Goal: Obtain resource: Obtain resource

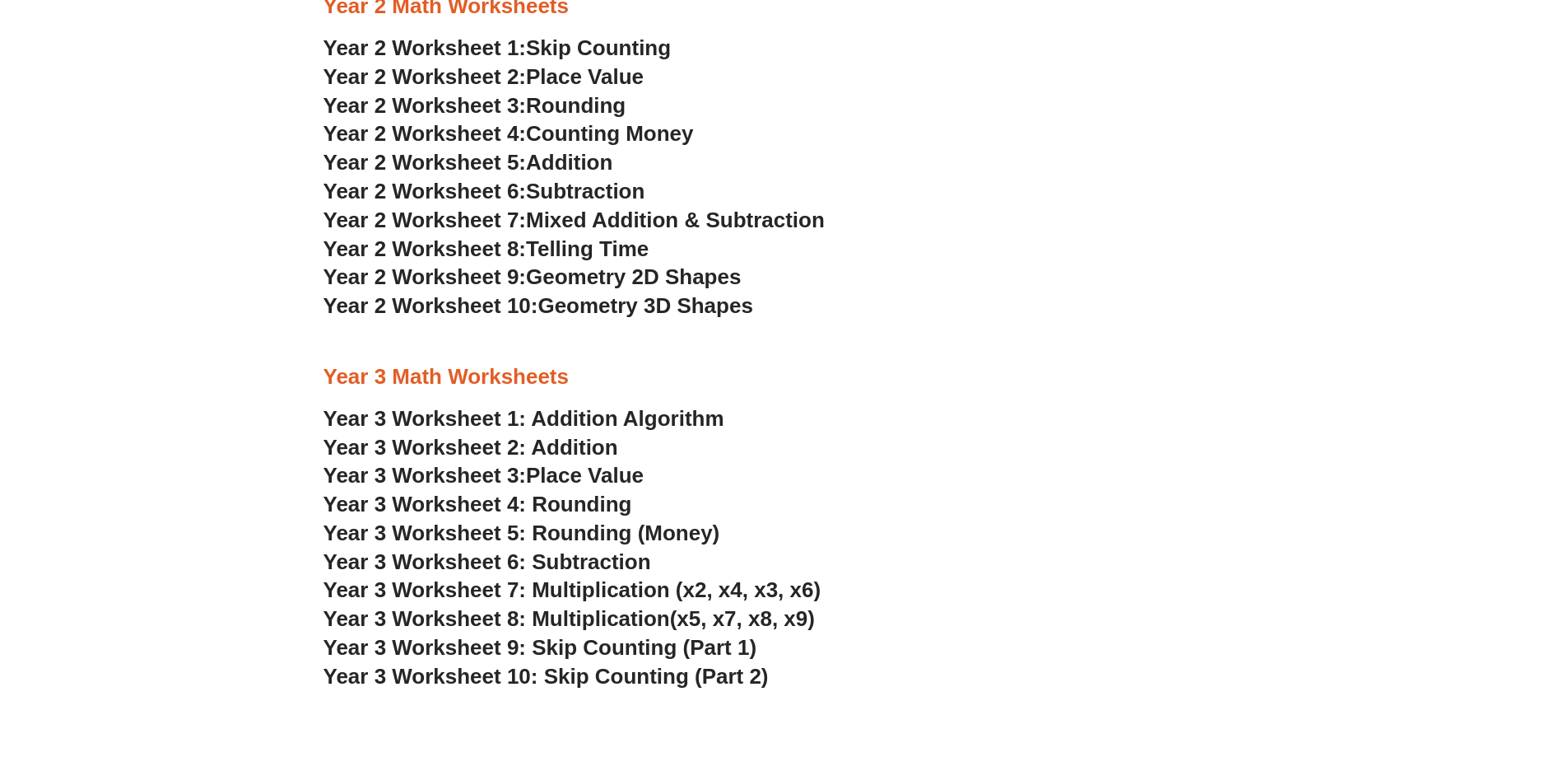
click at [570, 420] on link "Year 3 Worksheet 1: Addition Algorithm" at bounding box center [524, 418] width 401 height 25
click at [591, 473] on span "Place Value" at bounding box center [585, 475] width 118 height 25
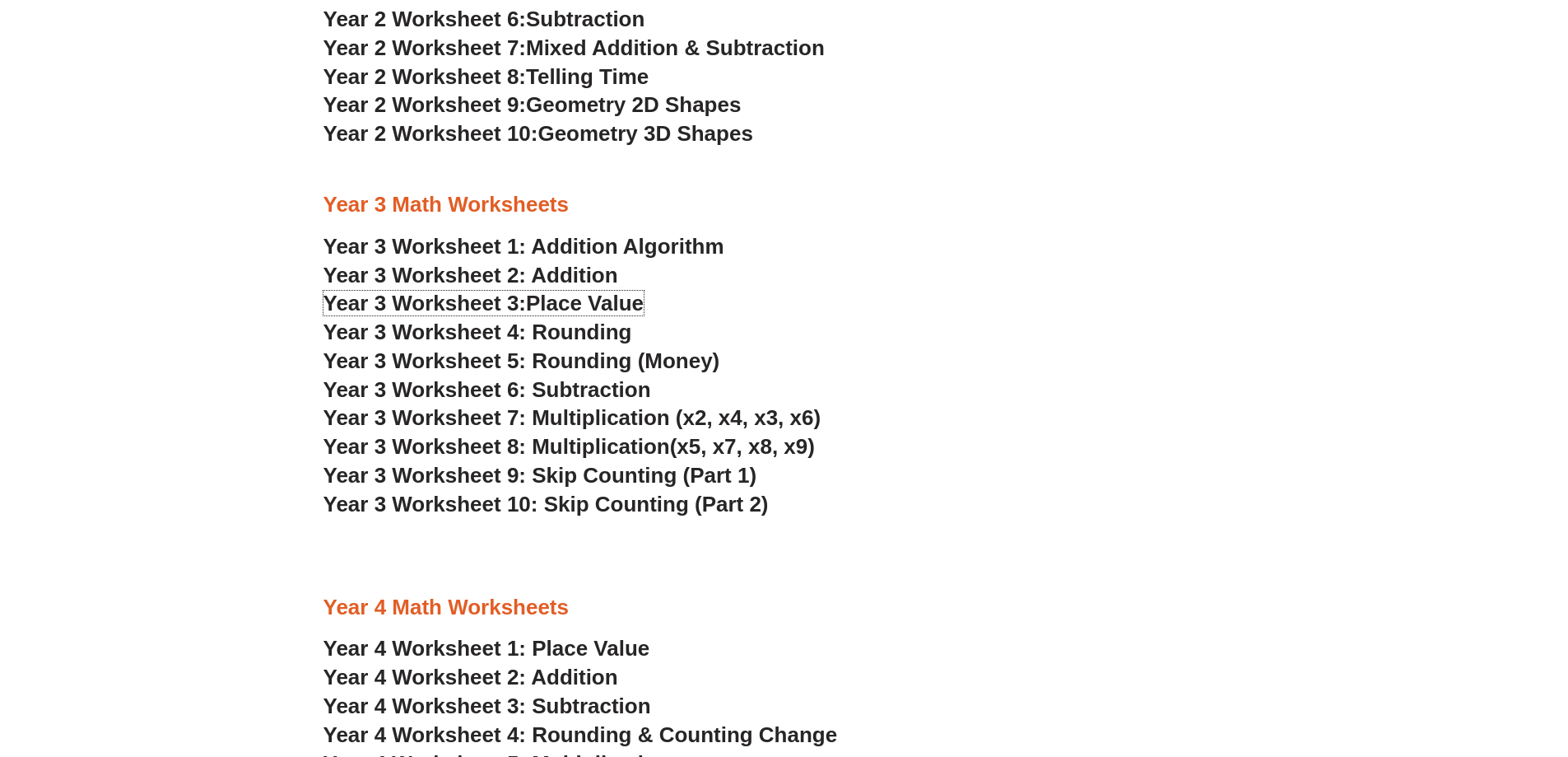
scroll to position [2053, 0]
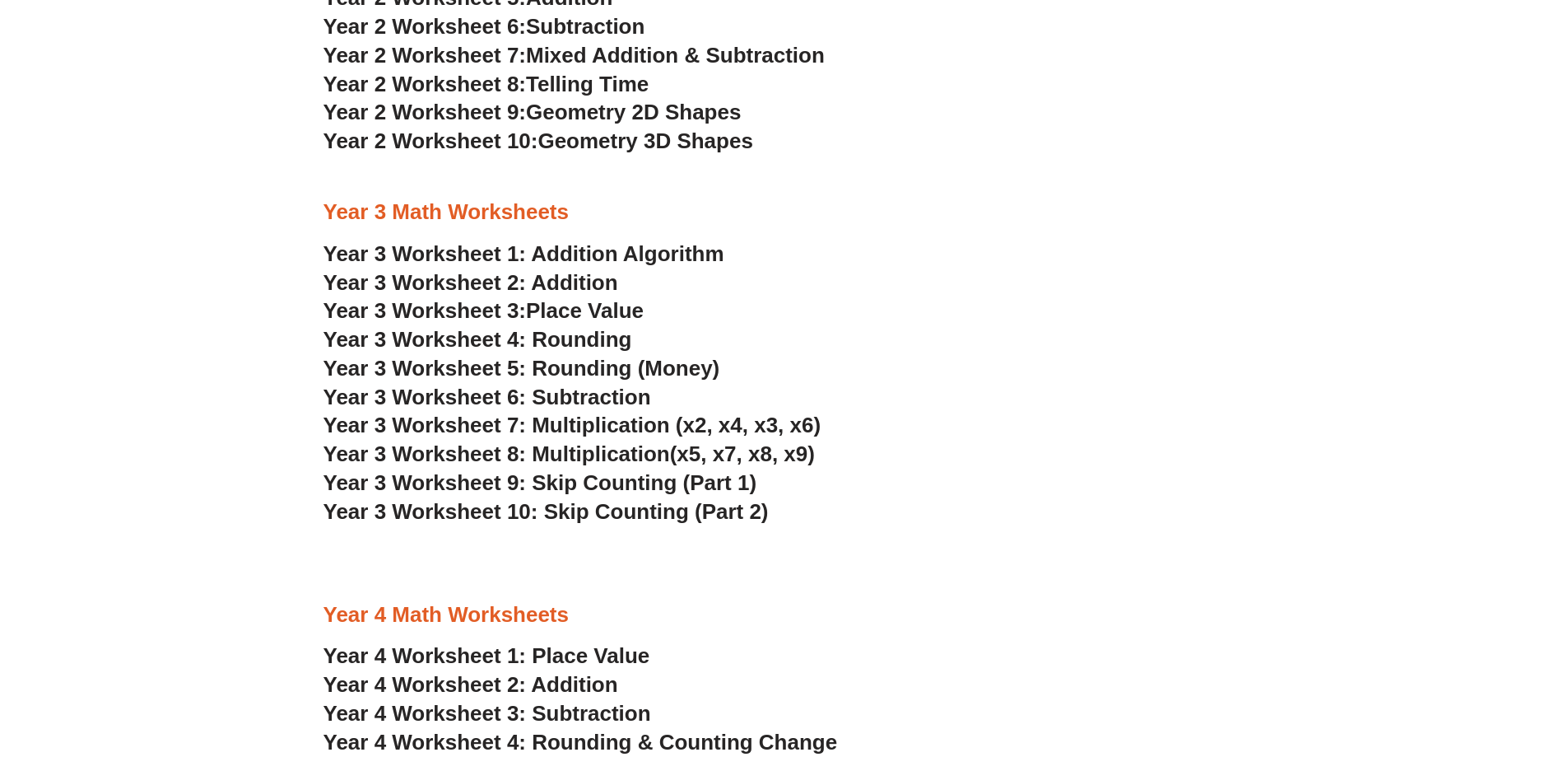
click at [571, 246] on link "Year 3 Worksheet 1: Addition Algorithm" at bounding box center [524, 254] width 401 height 25
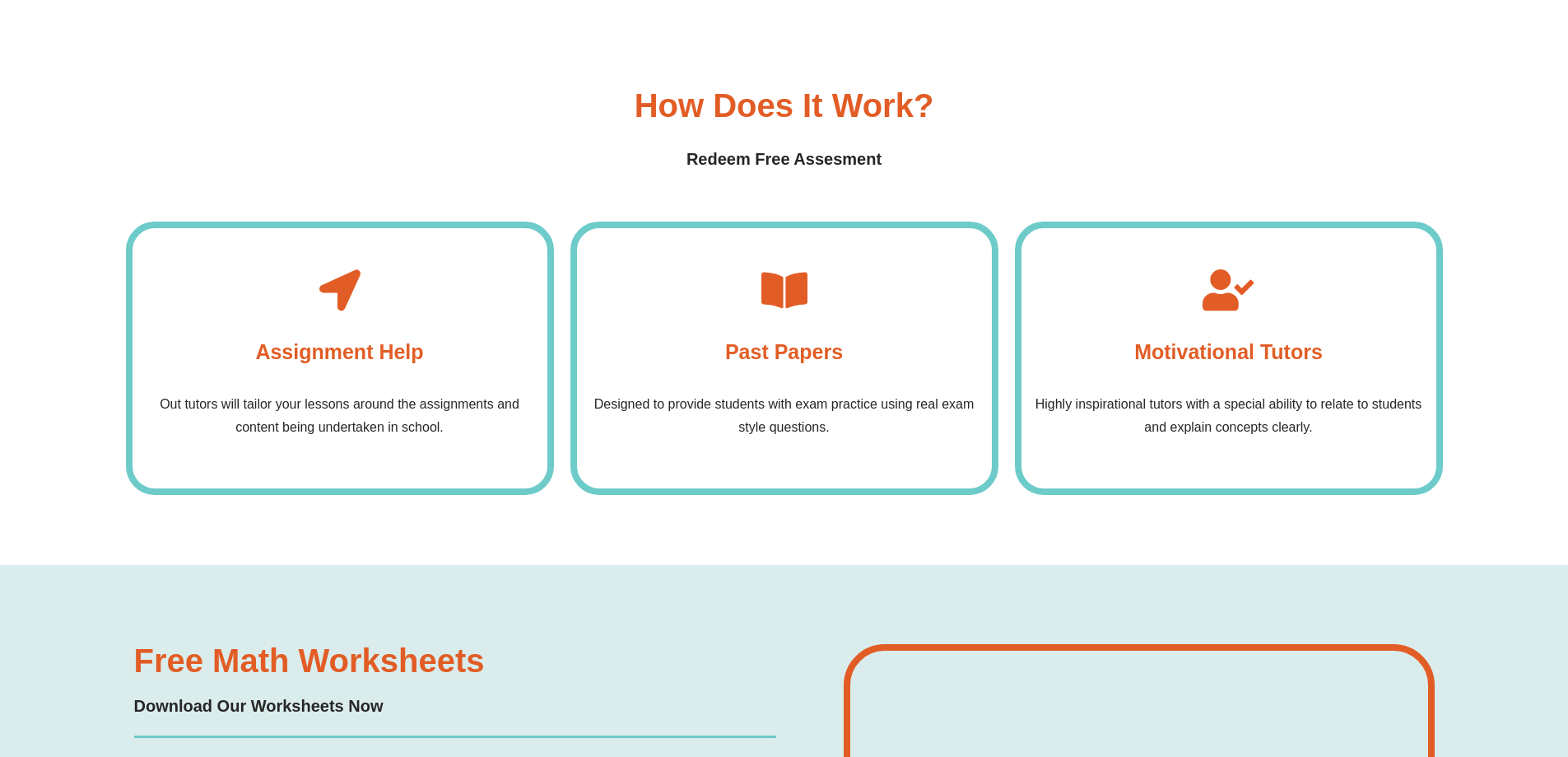
scroll to position [5348, 0]
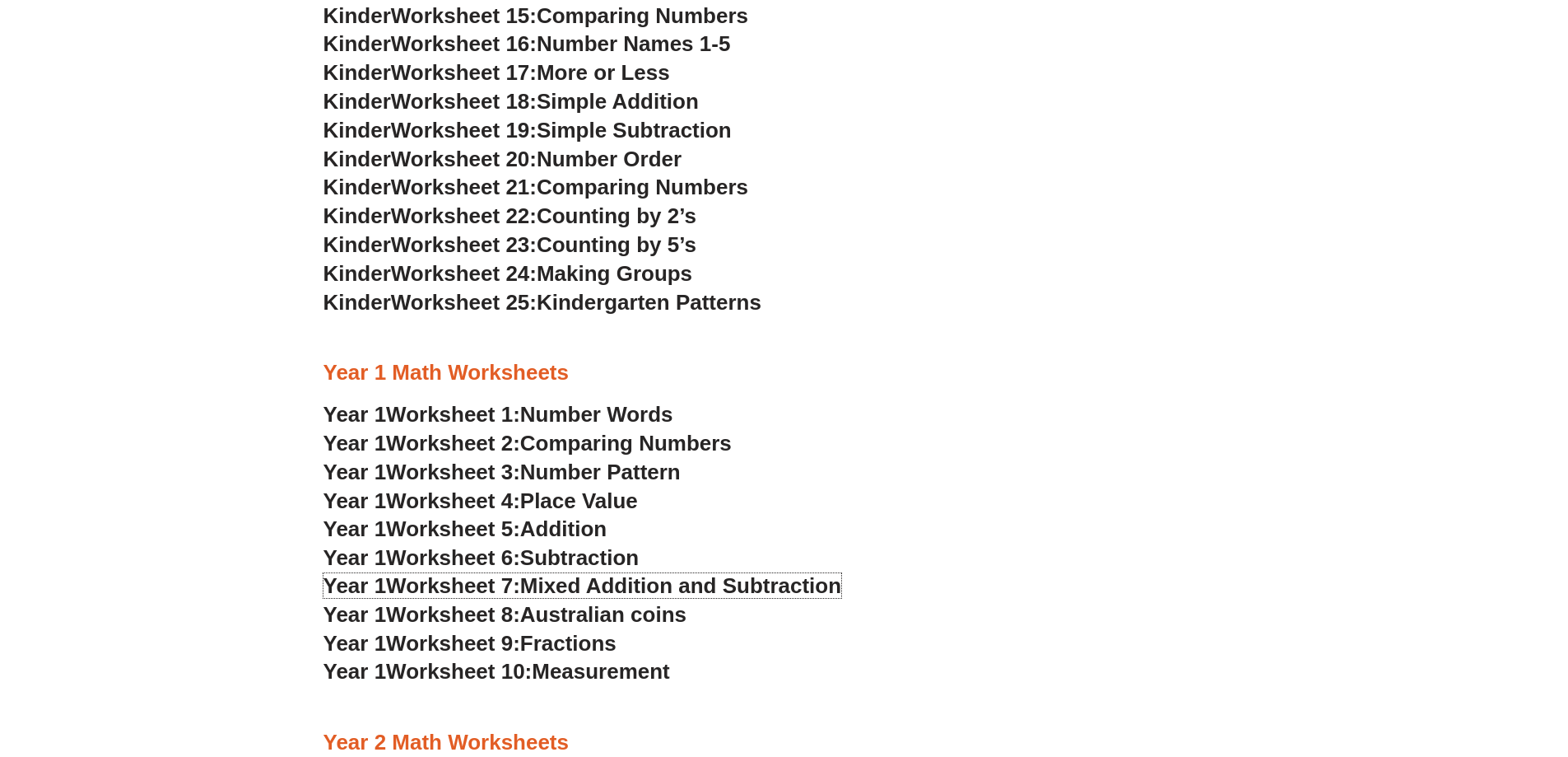
scroll to position [1153, 0]
click at [571, 580] on span "Mixed Addition and Subtraction" at bounding box center [681, 586] width 321 height 25
click at [618, 505] on span "Place Value" at bounding box center [579, 501] width 118 height 25
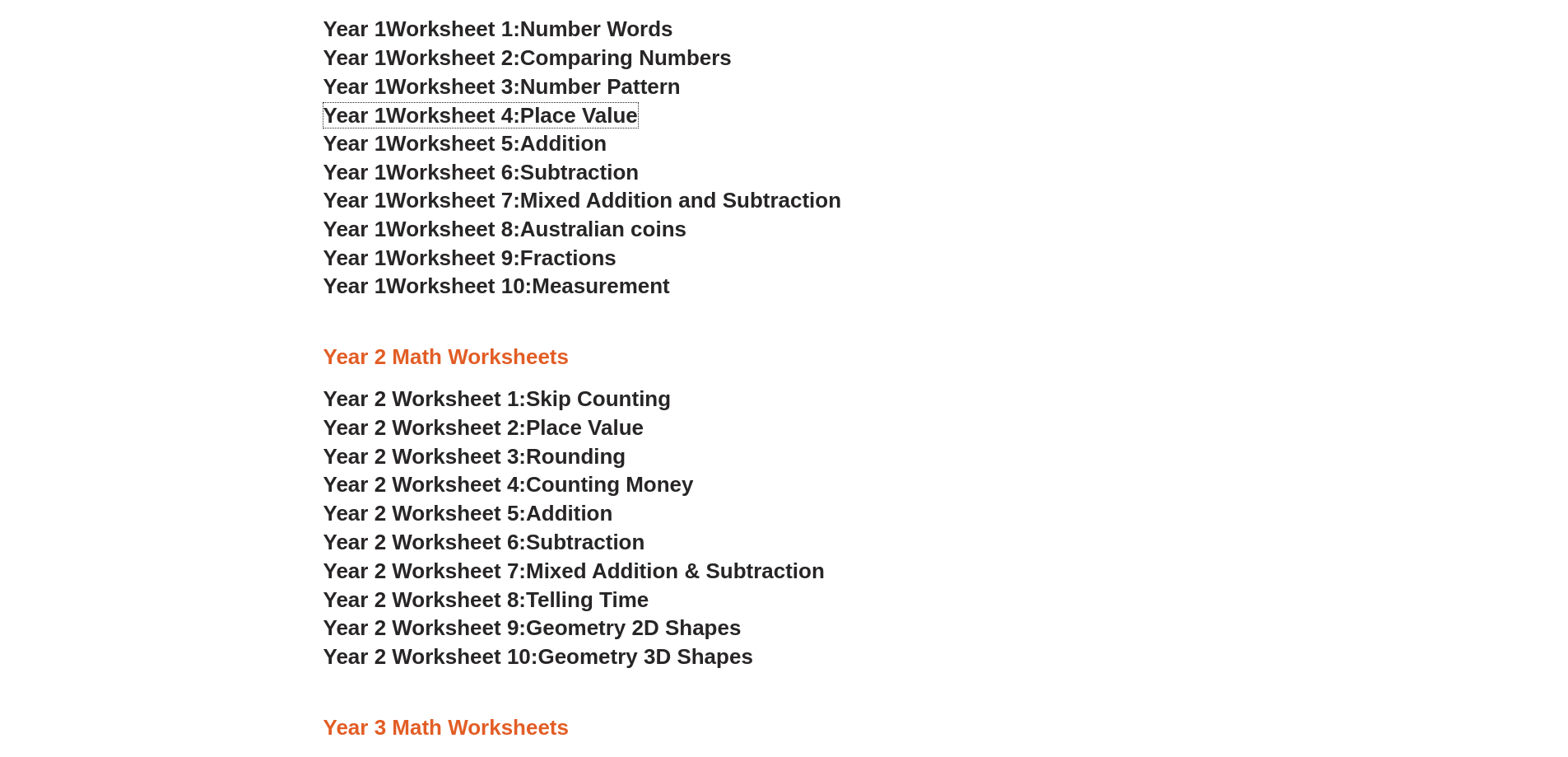
scroll to position [1565, 0]
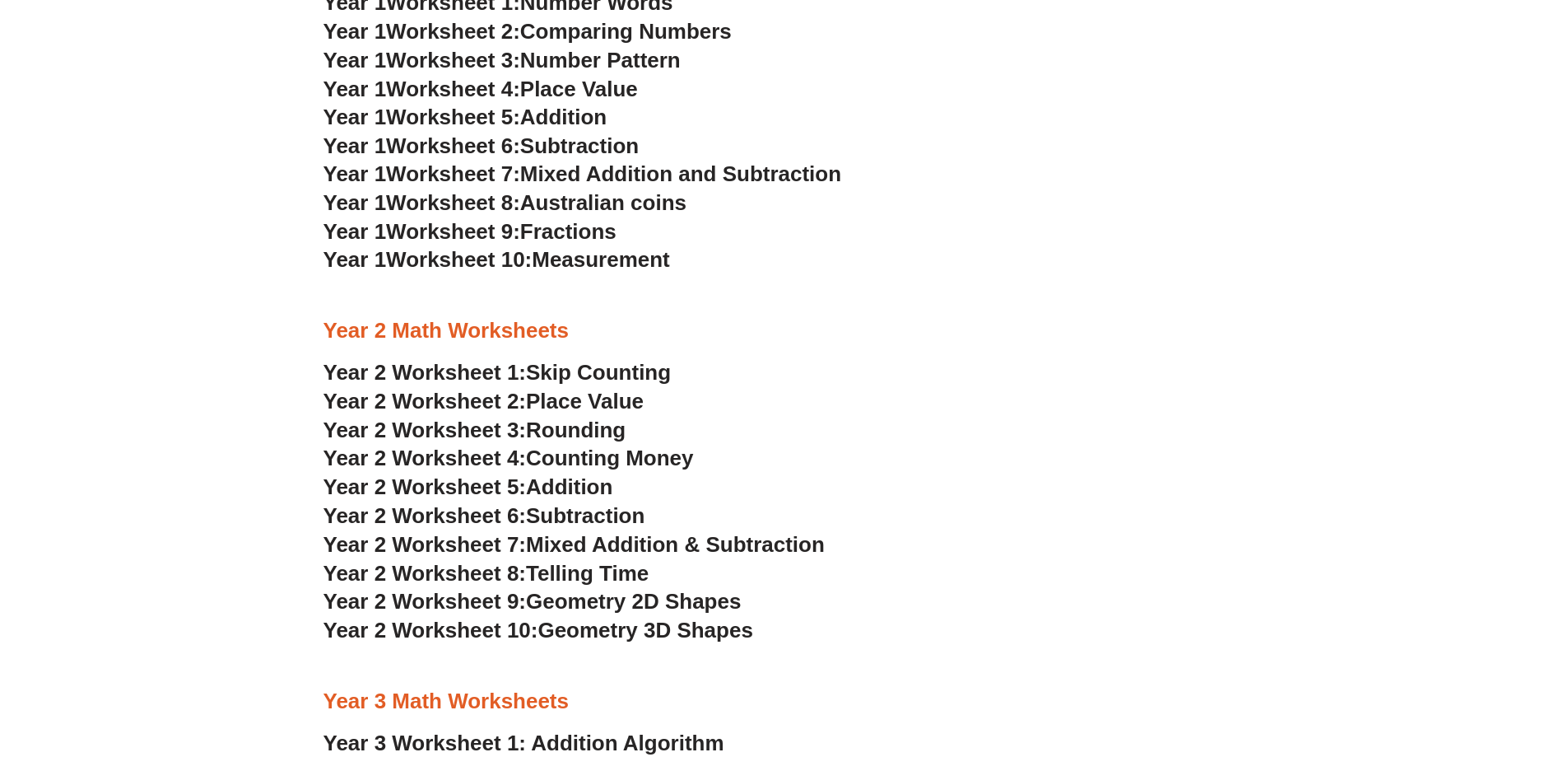
click at [562, 458] on span "Counting Money" at bounding box center [610, 458] width 168 height 25
click at [599, 571] on span "Telling Time" at bounding box center [587, 573] width 123 height 25
click at [726, 605] on span "Geometry 2D Shapes" at bounding box center [633, 601] width 215 height 25
click at [573, 408] on span "Place Value" at bounding box center [585, 401] width 118 height 25
click at [601, 376] on span "Skip Counting" at bounding box center [598, 373] width 145 height 25
